Goal: Task Accomplishment & Management: Use online tool/utility

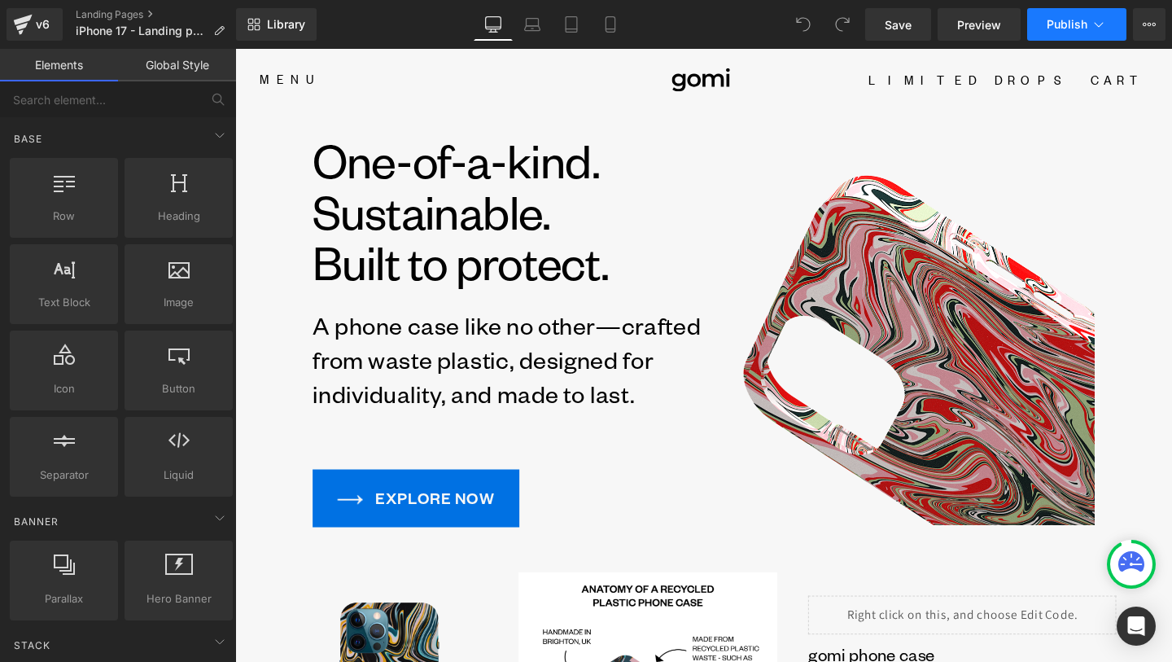
click at [1094, 38] on button "Publish" at bounding box center [1076, 24] width 99 height 33
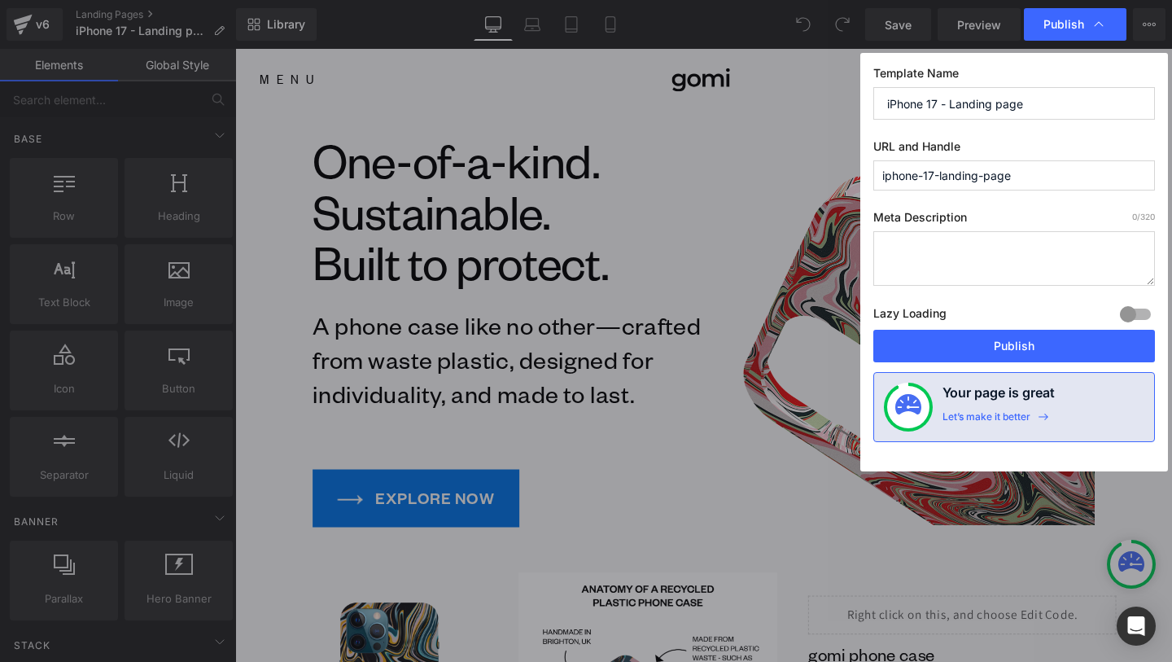
click at [1061, 105] on input "iPhone 17 - Landing page" at bounding box center [1015, 103] width 282 height 33
click at [1051, 170] on input "iphone-17-landing-page" at bounding box center [1015, 175] width 282 height 30
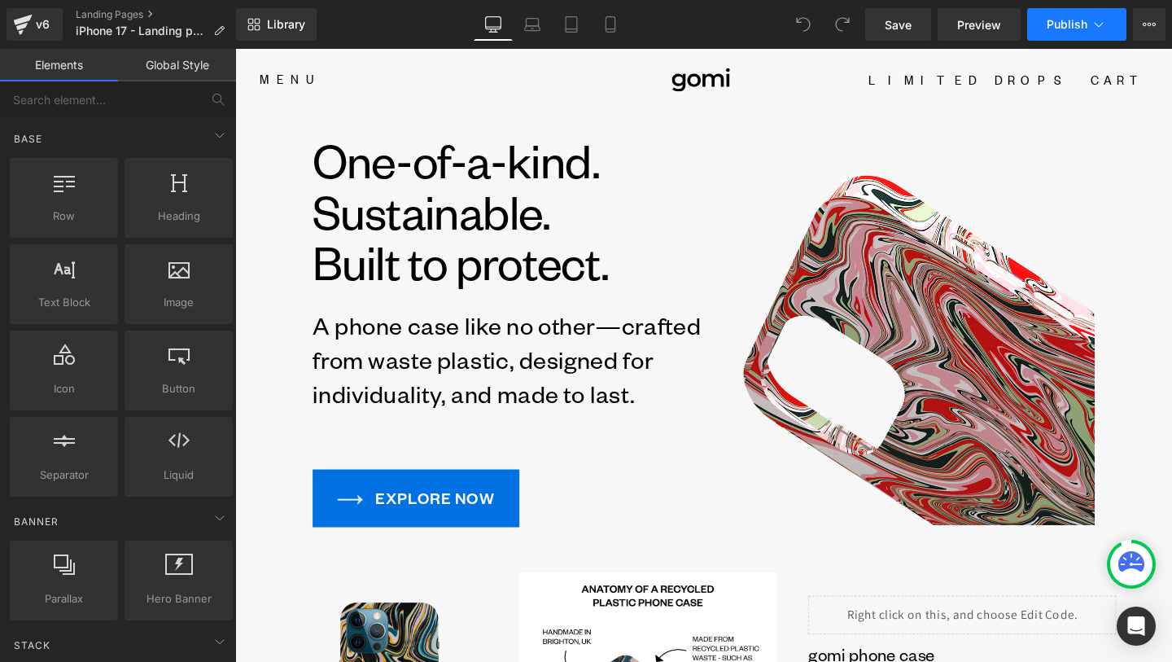
click at [1060, 33] on button "Publish" at bounding box center [1076, 24] width 99 height 33
click at [1099, 32] on icon at bounding box center [1099, 24] width 16 height 16
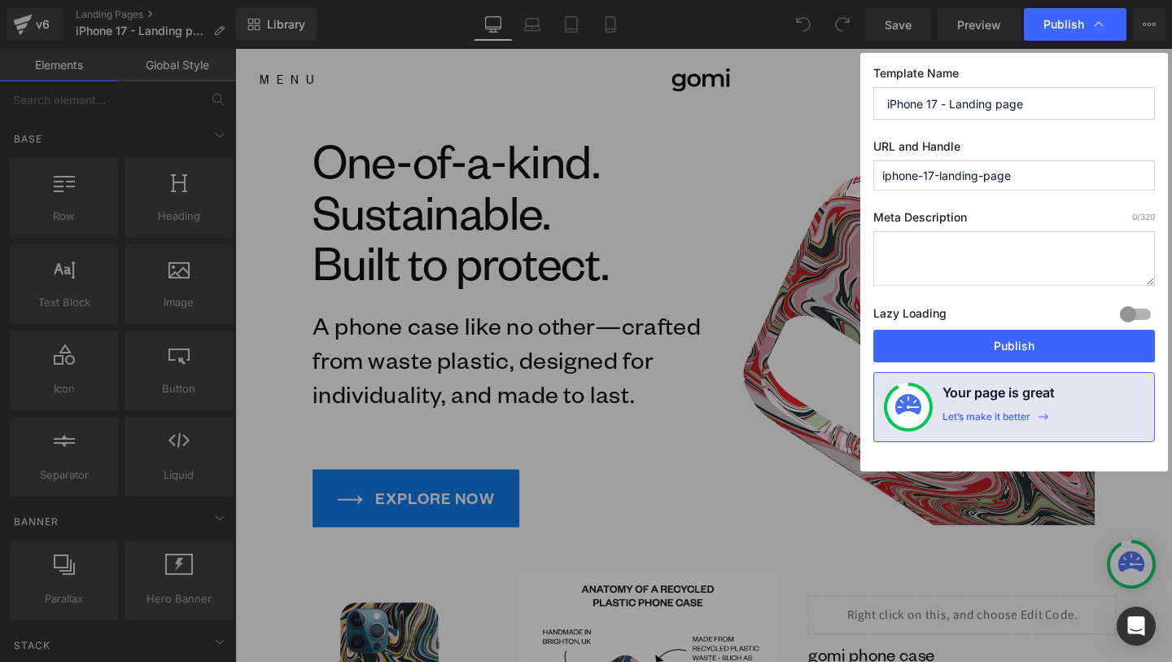
click at [1060, 185] on input "iphone-17-landing-page" at bounding box center [1015, 175] width 282 height 30
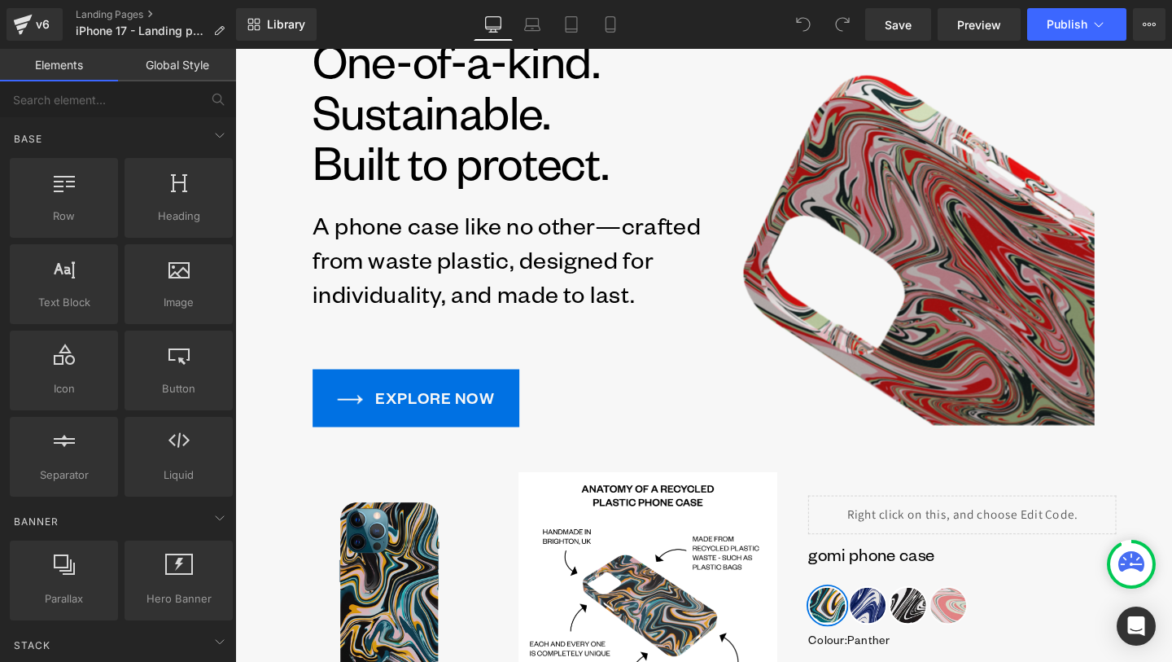
scroll to position [59, 0]
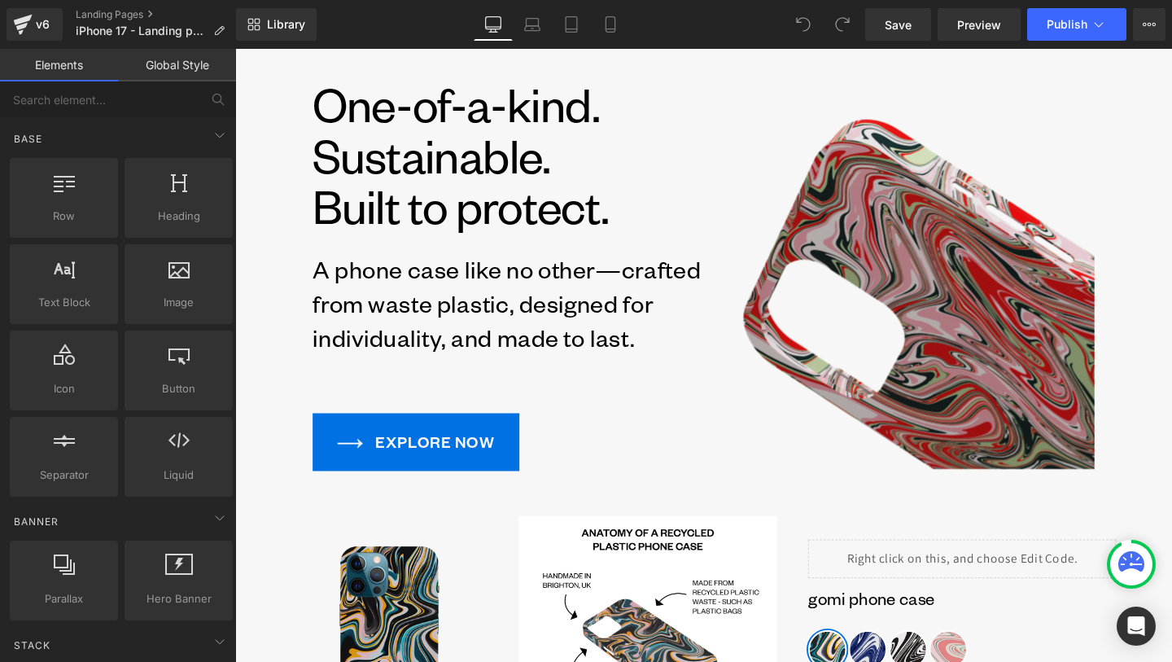
click at [896, 366] on img at bounding box center [933, 284] width 411 height 411
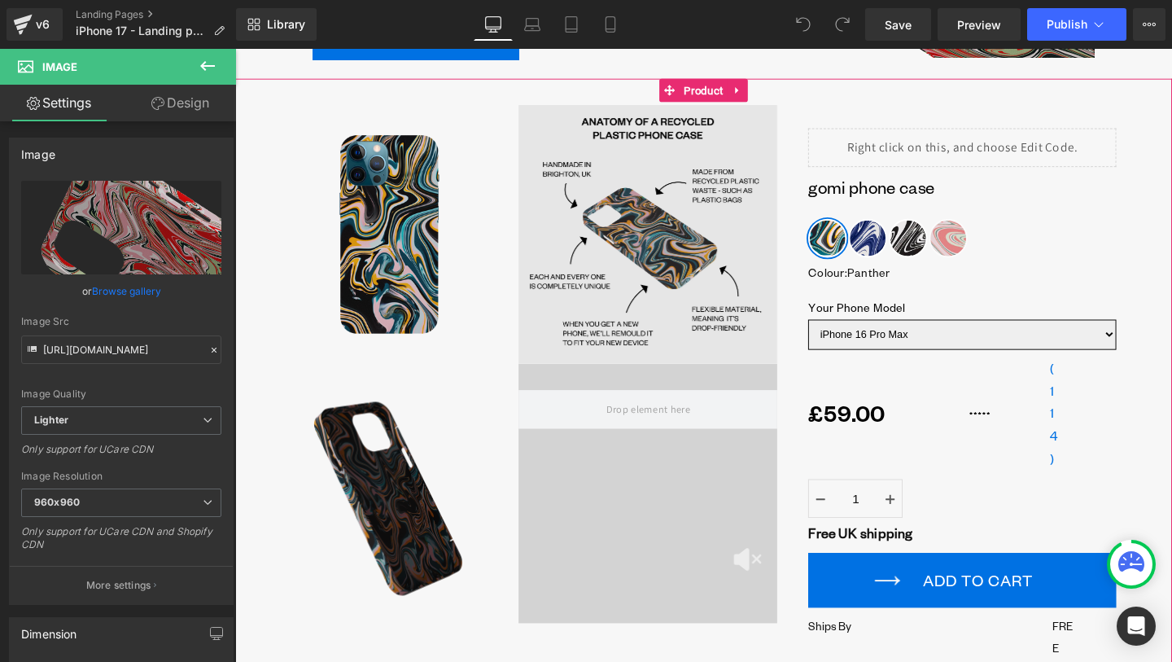
scroll to position [541, 0]
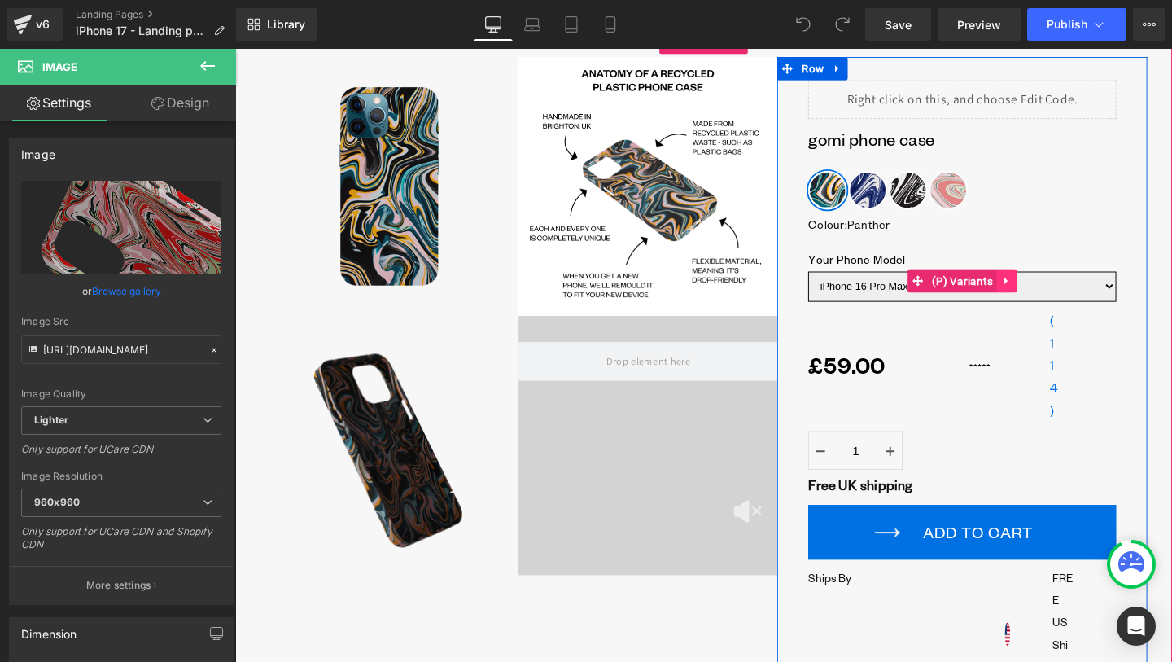
click at [1057, 294] on link at bounding box center [1046, 293] width 21 height 24
click at [1122, 296] on select "iPhone 16 Pro Max iPhone 16 Pro iPhone 16 Plus iPhone 16 iPhone 15 Pro Max iPho…" at bounding box center [1000, 299] width 324 height 32
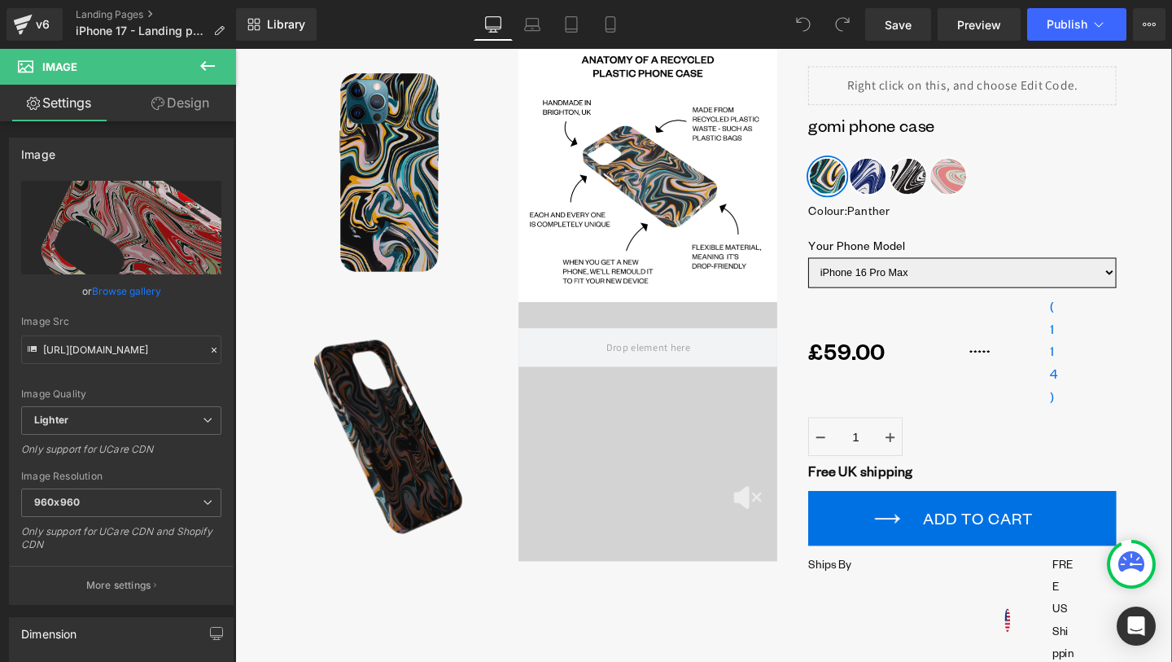
scroll to position [567, 0]
